Goal: Find specific page/section: Find specific page/section

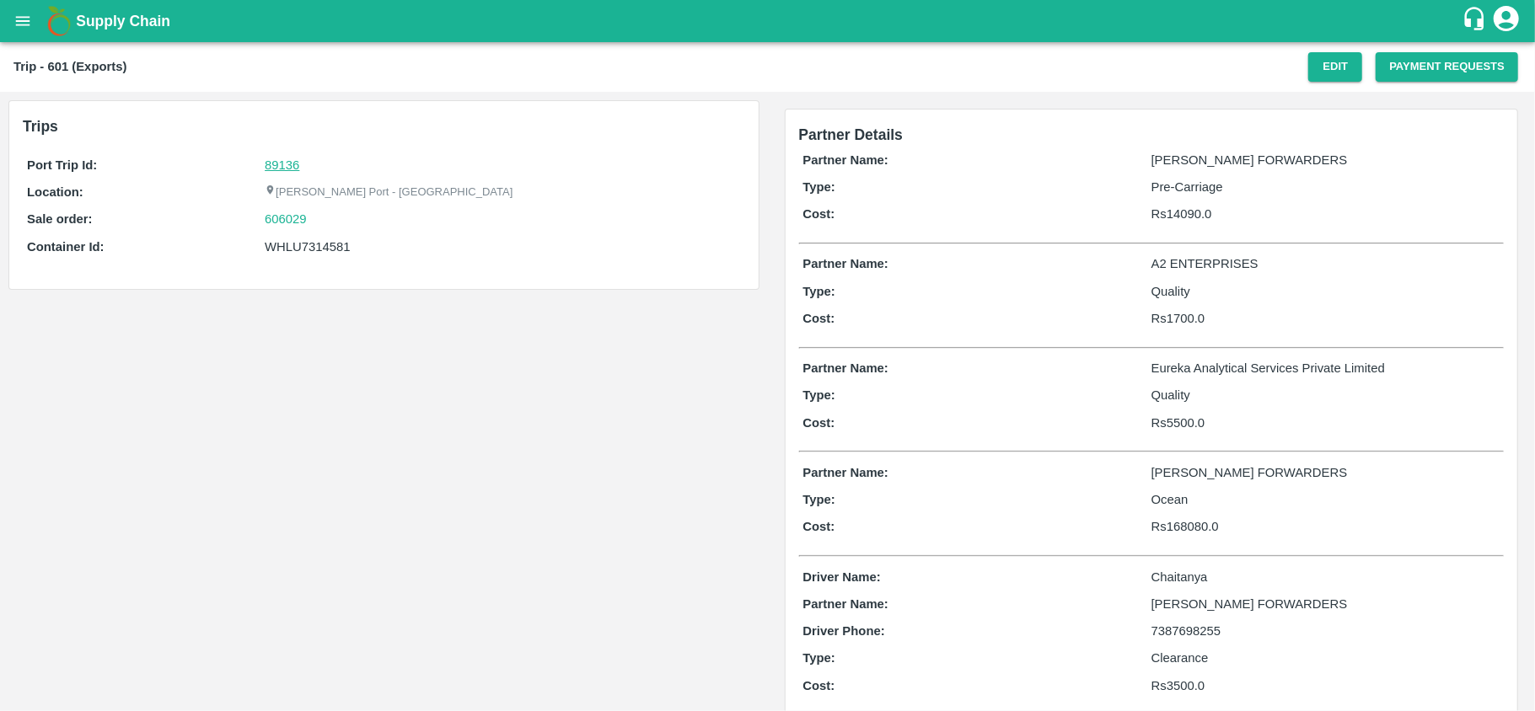
click at [285, 169] on link "89136" at bounding box center [282, 164] width 35 height 13
click at [327, 216] on div "606029" at bounding box center [502, 219] width 475 height 19
copy link "606029"
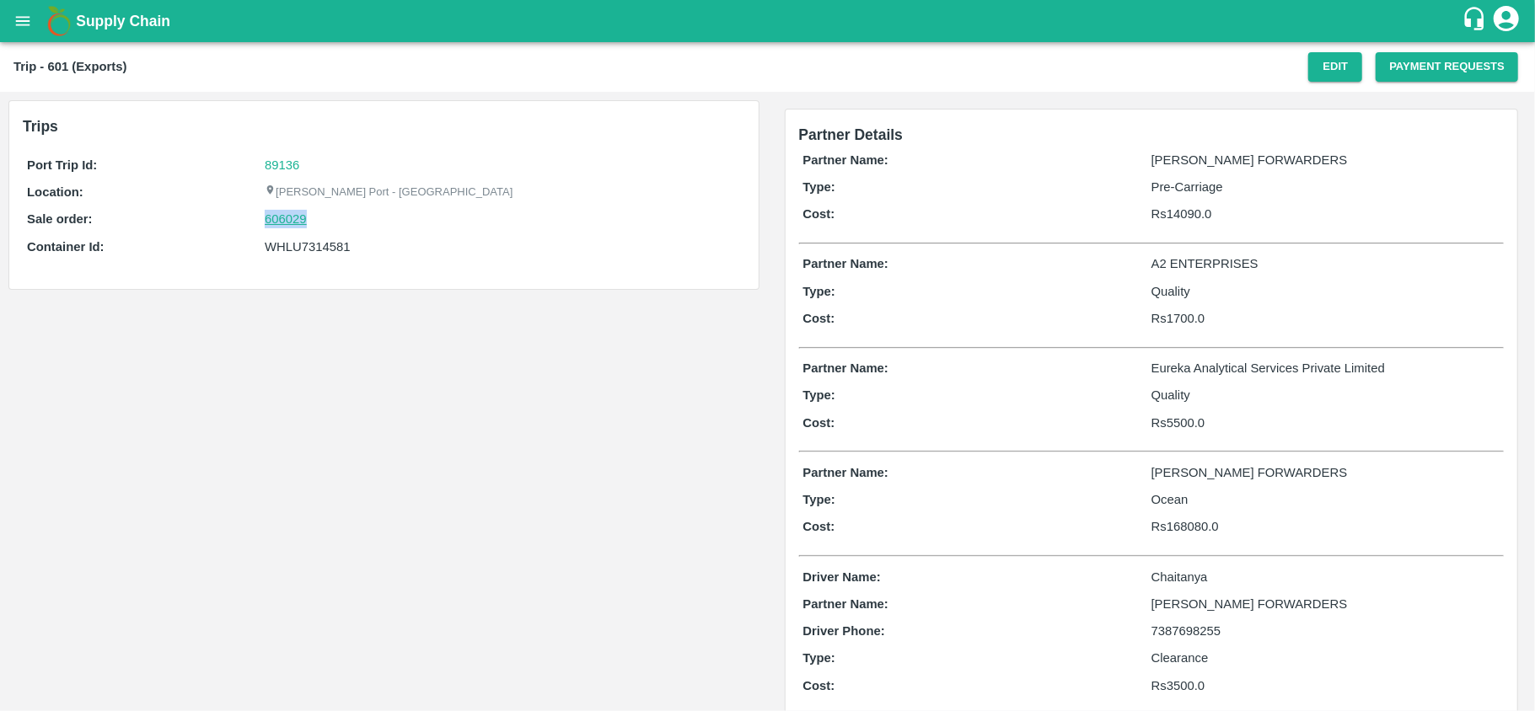
click at [295, 216] on link "606029" at bounding box center [286, 219] width 42 height 19
click at [406, 223] on div "606029" at bounding box center [502, 219] width 475 height 19
click at [329, 223] on div "606029" at bounding box center [502, 219] width 475 height 19
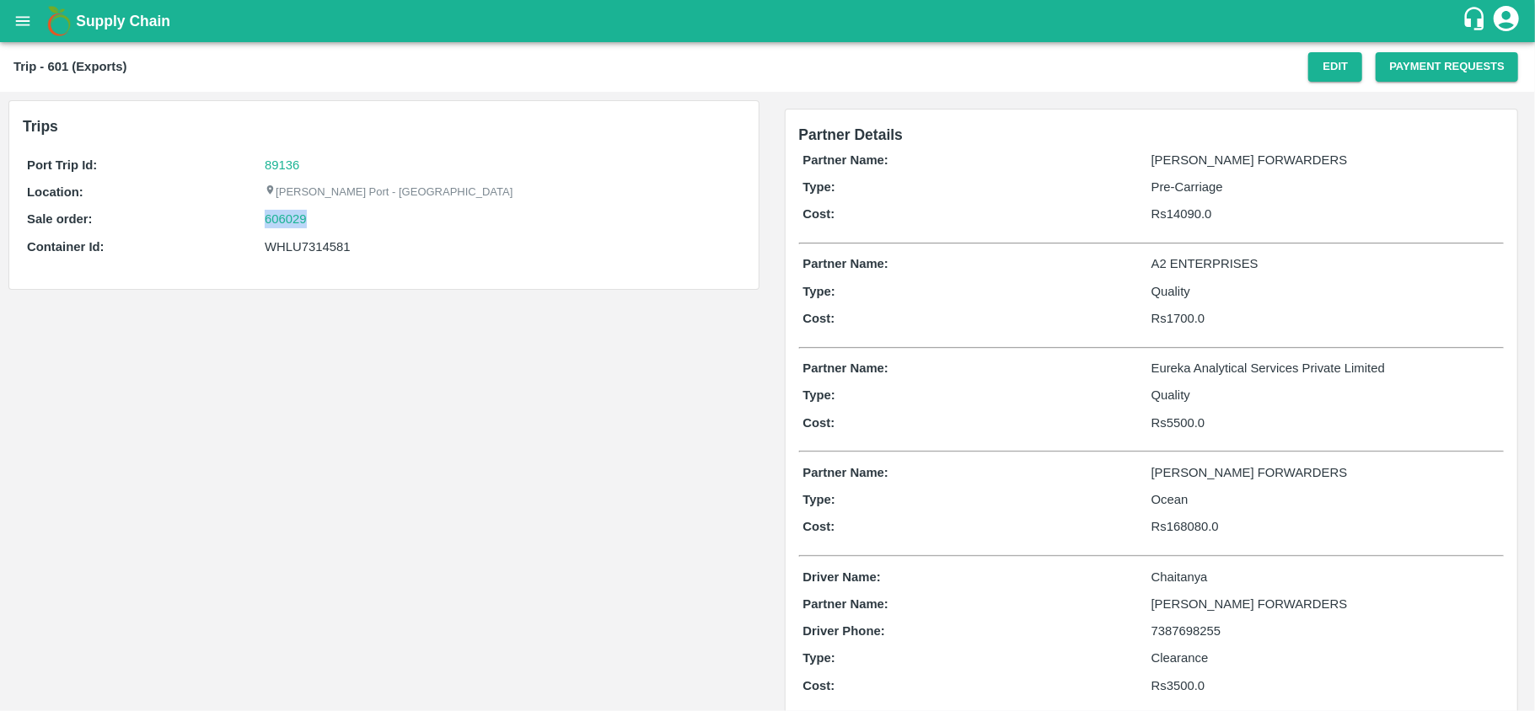
copy link "606029"
click at [312, 246] on div "WHLU7314581" at bounding box center [502, 247] width 475 height 19
copy div "WHLU7314581"
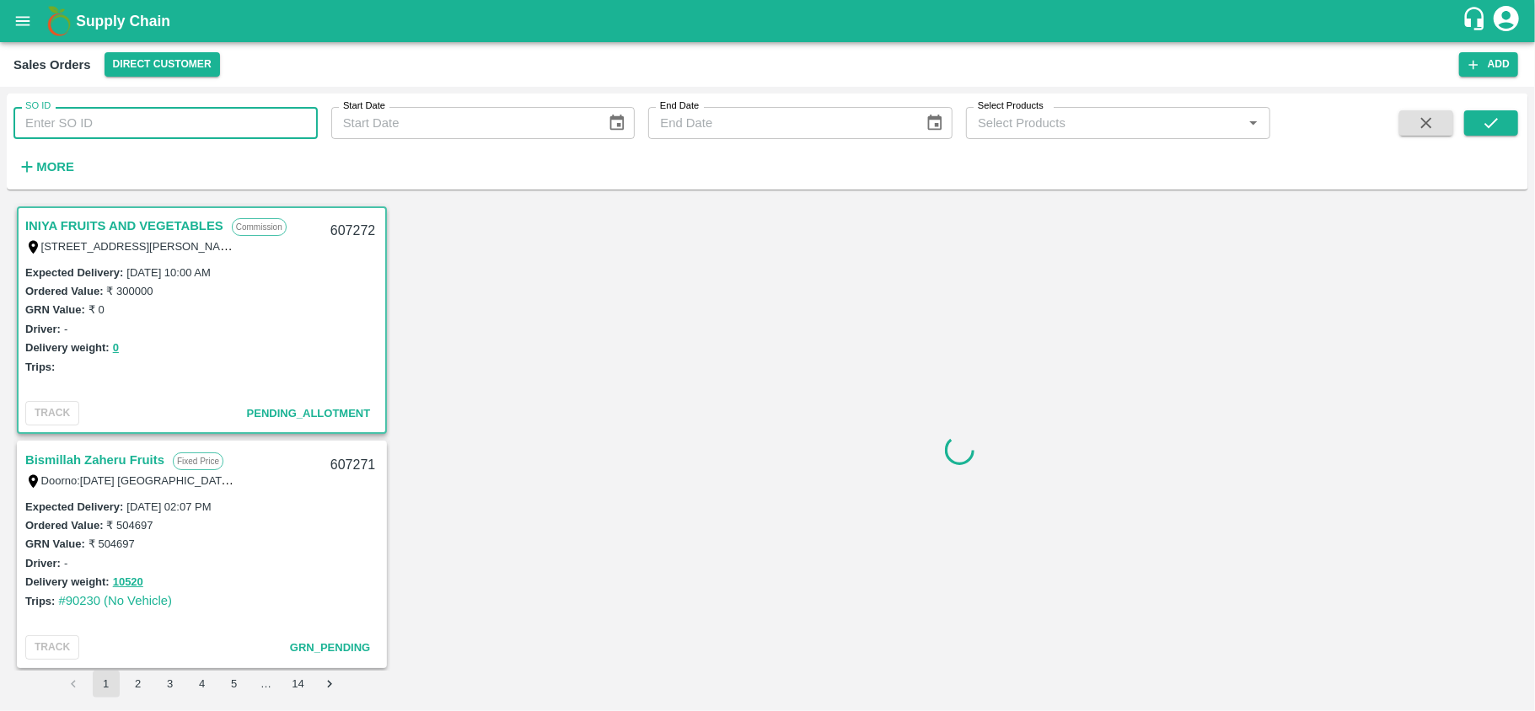
click at [219, 125] on input "SO ID" at bounding box center [165, 123] width 304 height 32
paste input "606029"
type input "606029"
click at [1488, 125] on icon "submit" at bounding box center [1491, 123] width 19 height 19
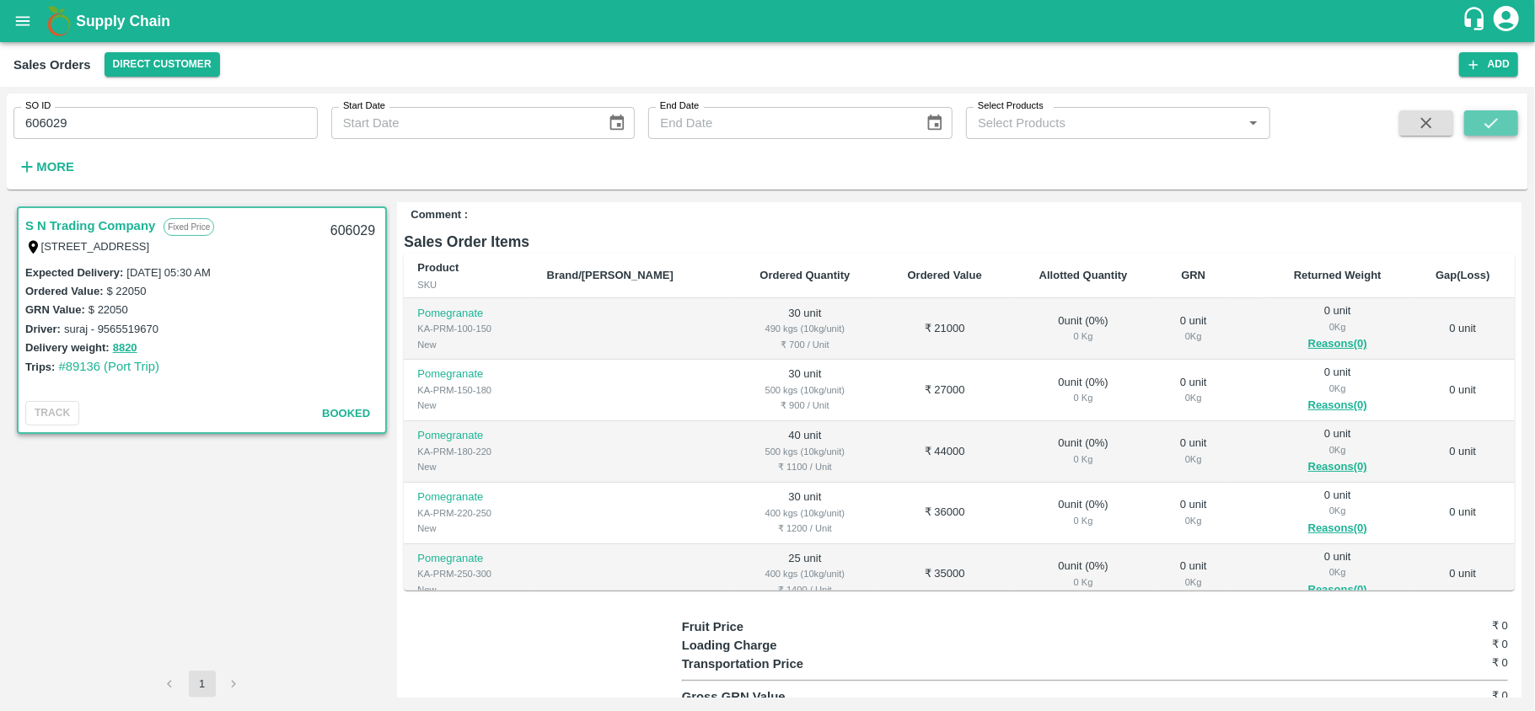
click at [1501, 120] on button "submit" at bounding box center [1491, 122] width 54 height 25
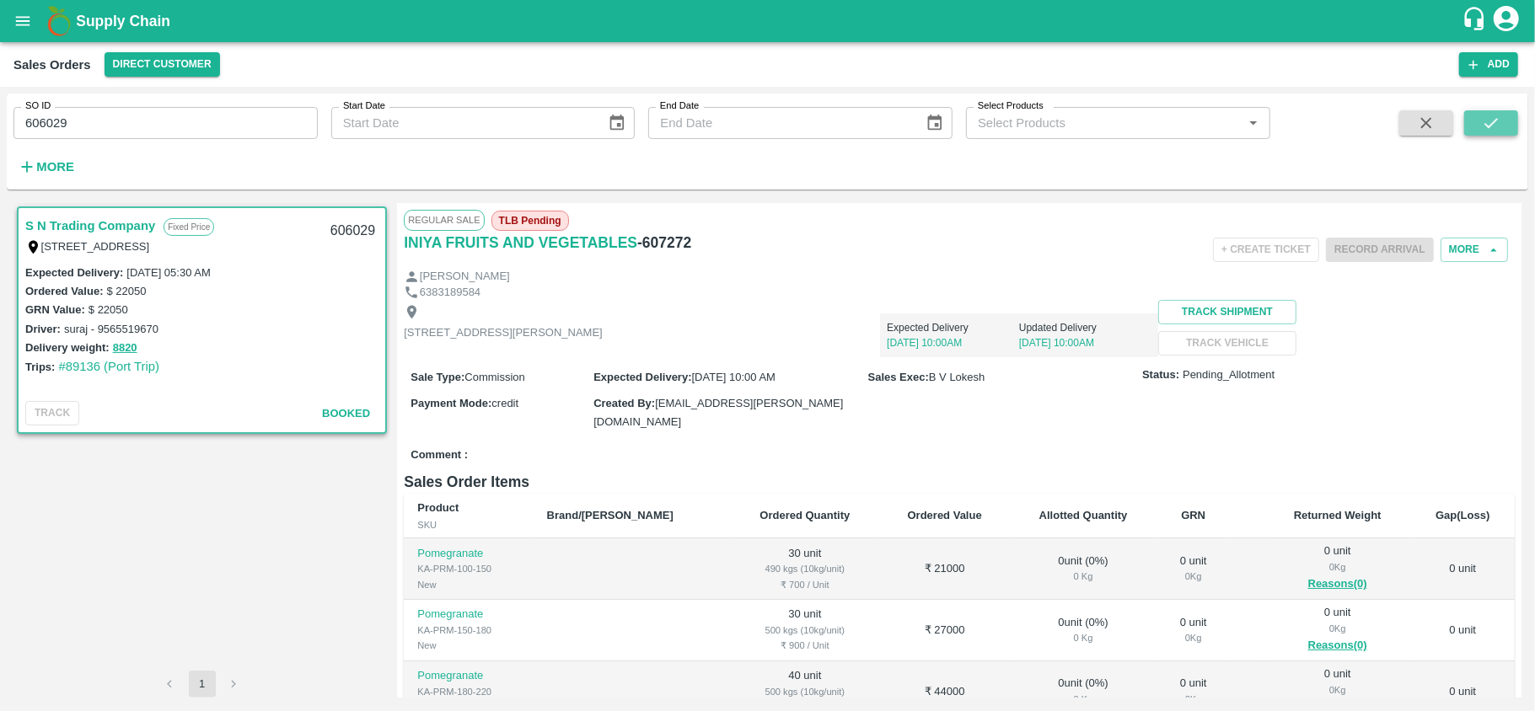
click at [1492, 129] on icon "submit" at bounding box center [1491, 123] width 19 height 19
click at [185, 126] on input "606029" at bounding box center [165, 123] width 304 height 32
click at [1497, 119] on icon "submit" at bounding box center [1490, 123] width 13 height 10
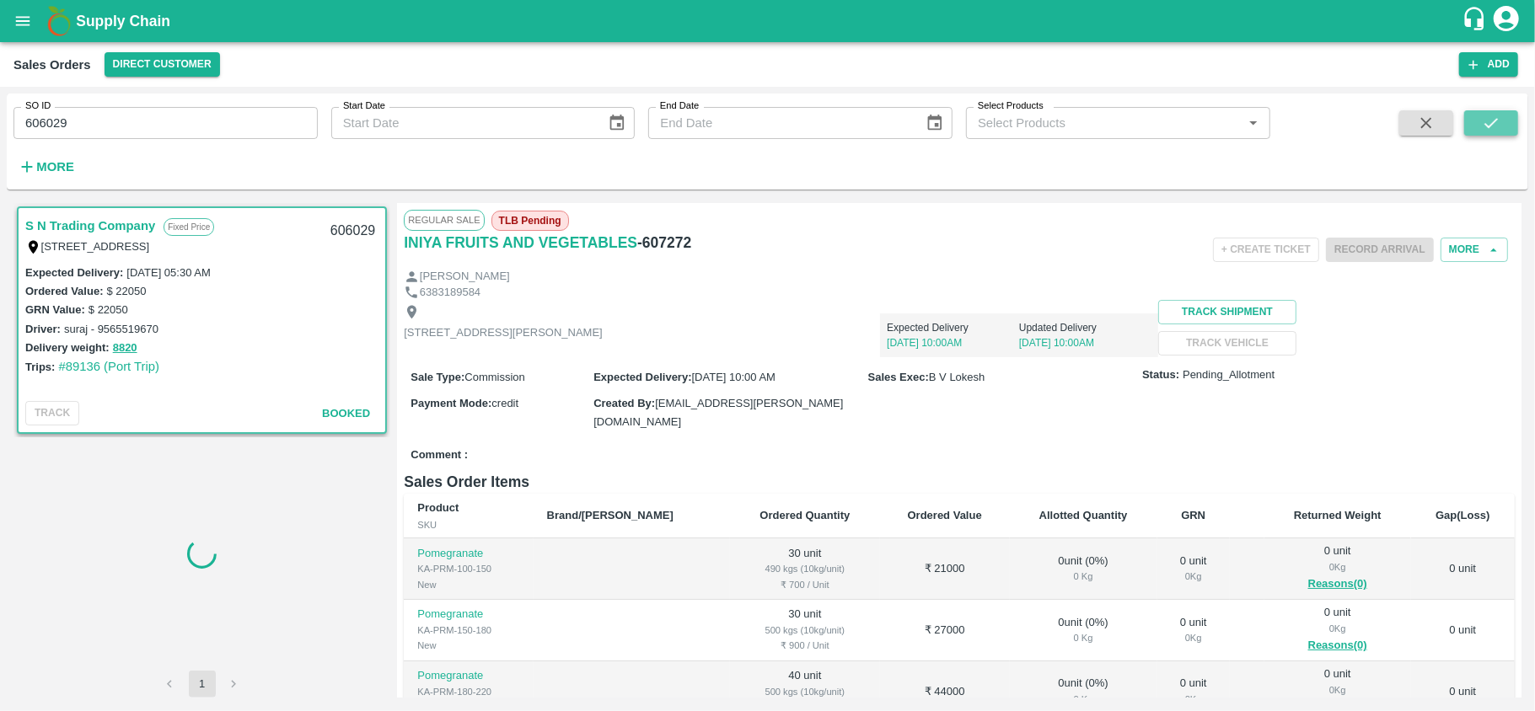
click at [1497, 119] on icon "submit" at bounding box center [1490, 123] width 13 height 10
click at [194, 119] on input "606029" at bounding box center [165, 123] width 304 height 32
paste input "text"
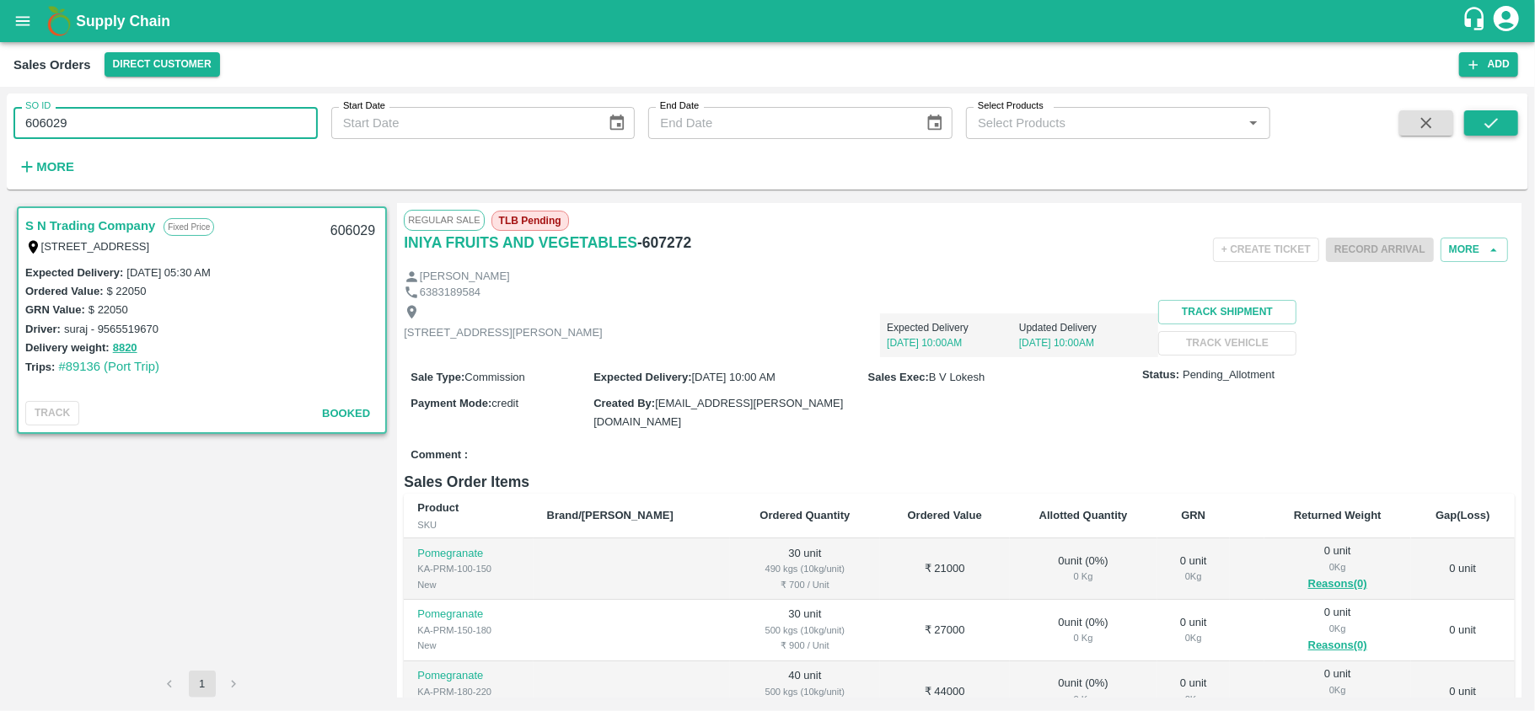
type input "606029"
click at [1502, 126] on button "submit" at bounding box center [1491, 122] width 54 height 25
click at [1504, 126] on button "submit" at bounding box center [1491, 122] width 54 height 25
click at [1488, 119] on icon "submit" at bounding box center [1491, 123] width 19 height 19
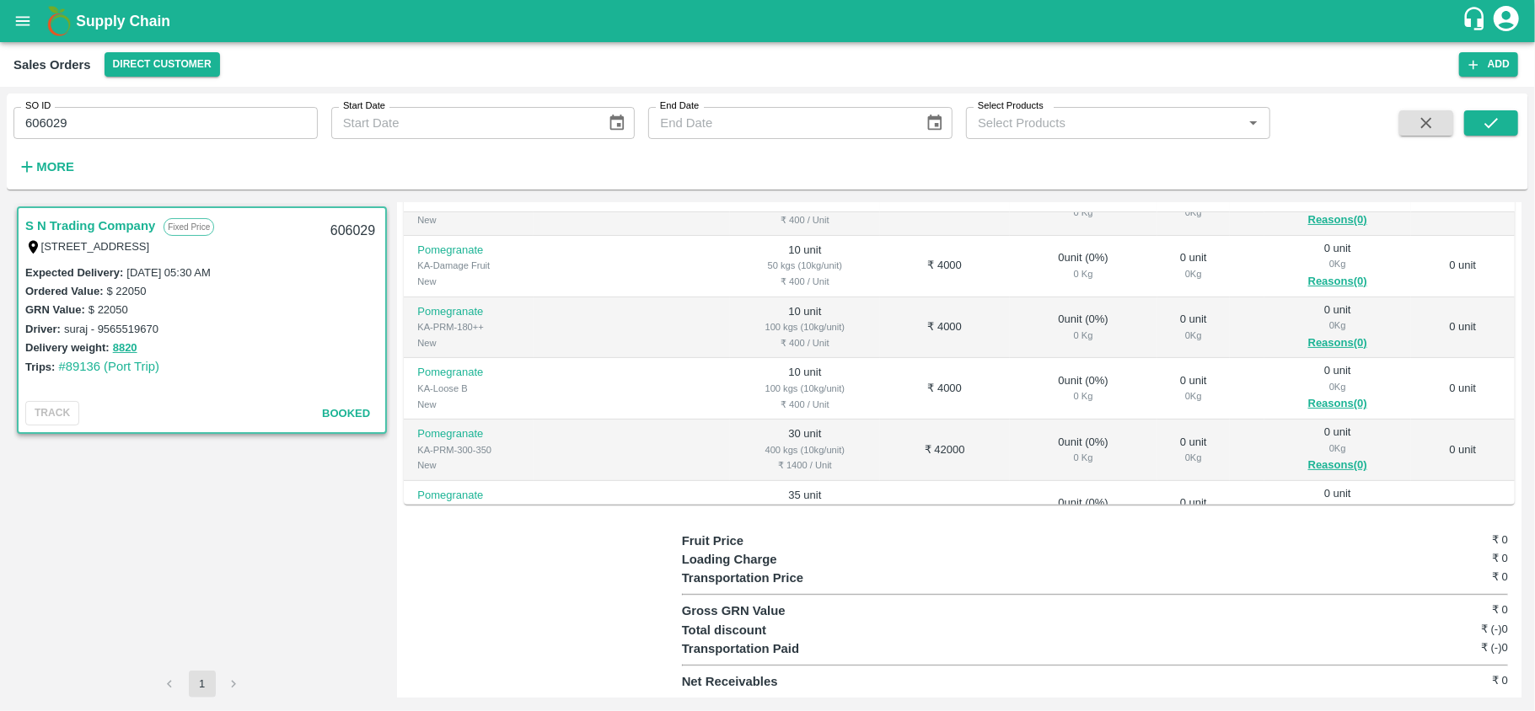
scroll to position [530, 0]
